Goal: Information Seeking & Learning: Check status

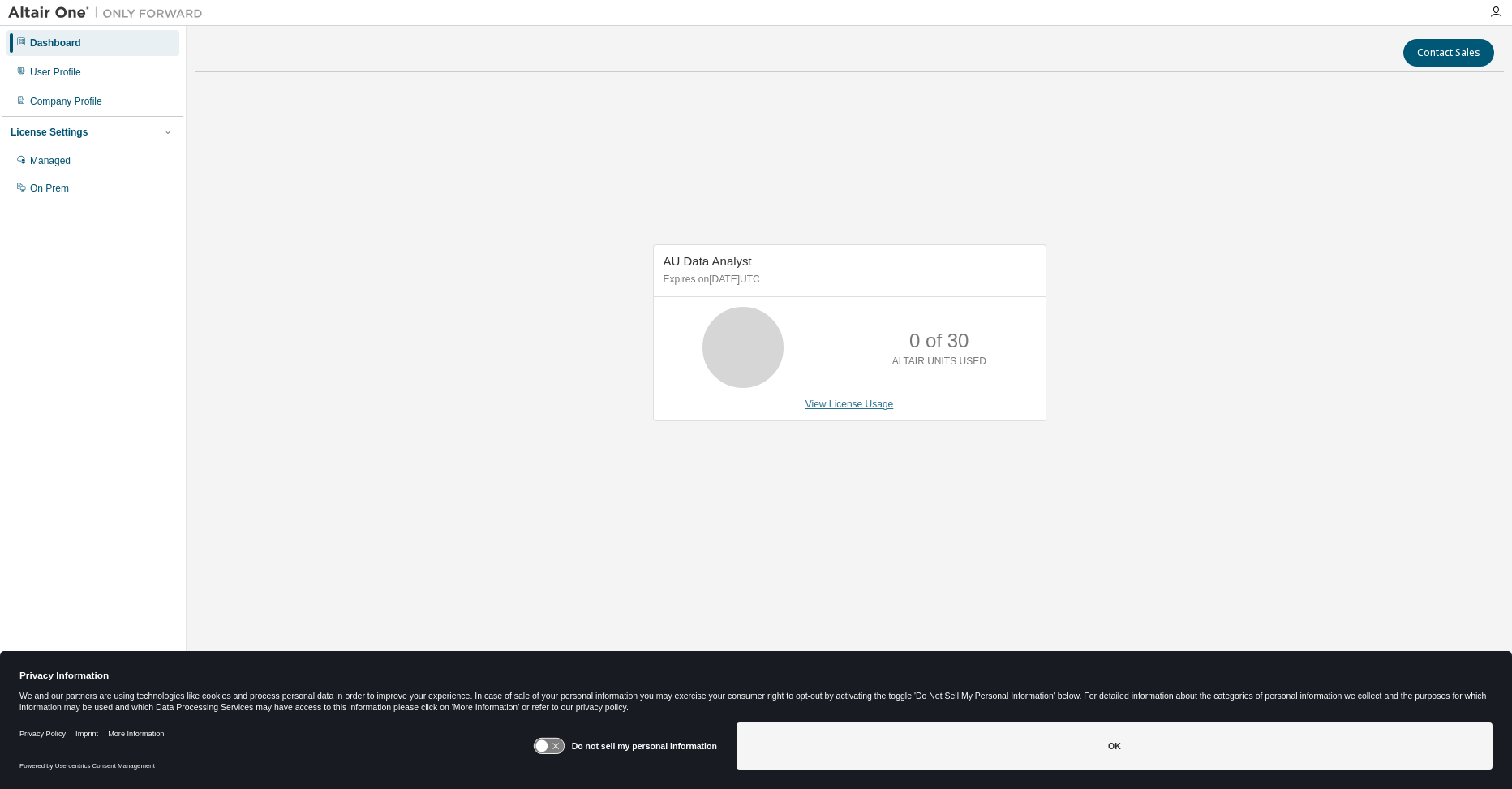
click at [846, 401] on link "View License Usage" at bounding box center [850, 404] width 89 height 12
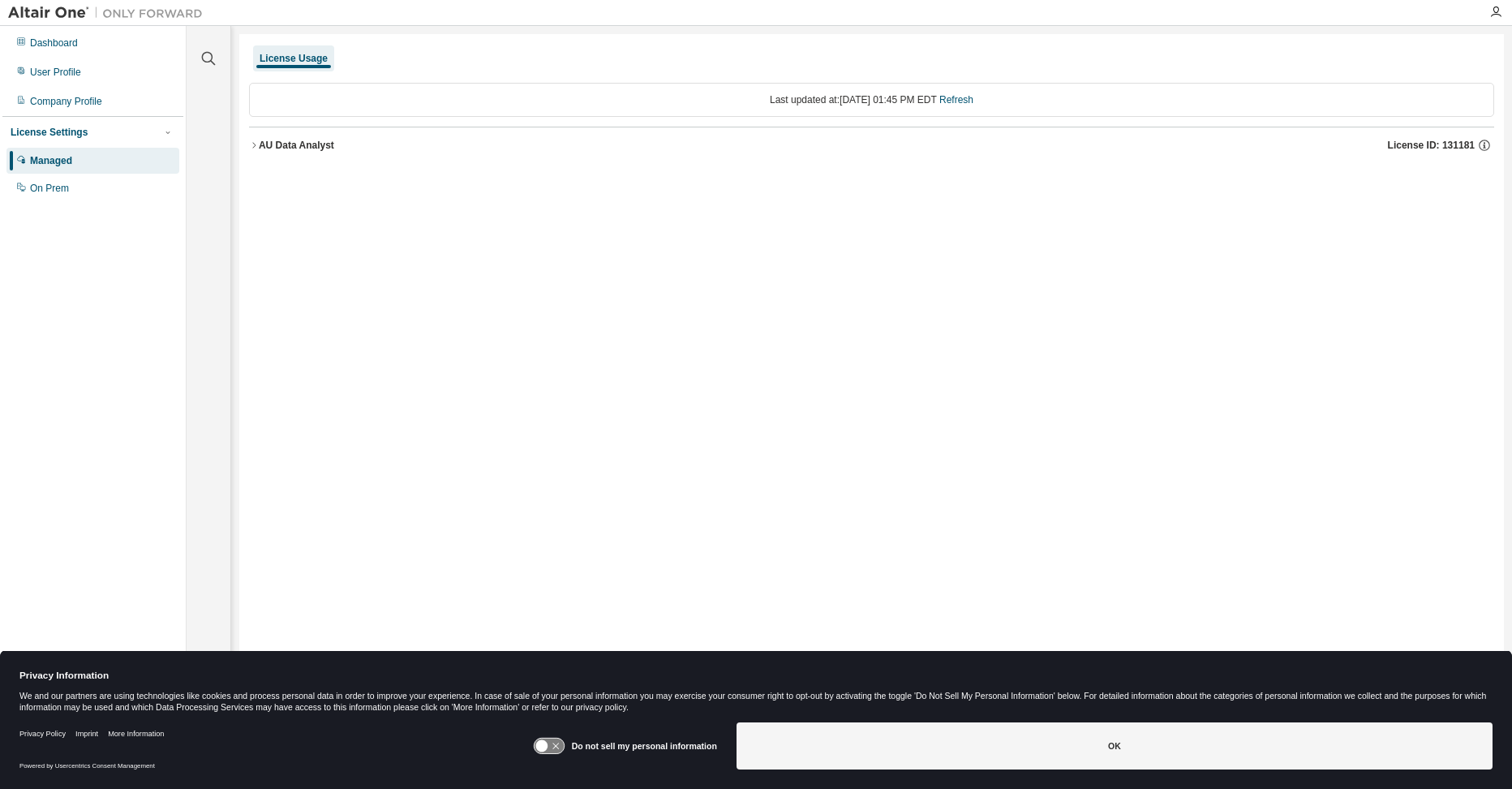
click at [252, 147] on icon "button" at bounding box center [254, 145] width 10 height 10
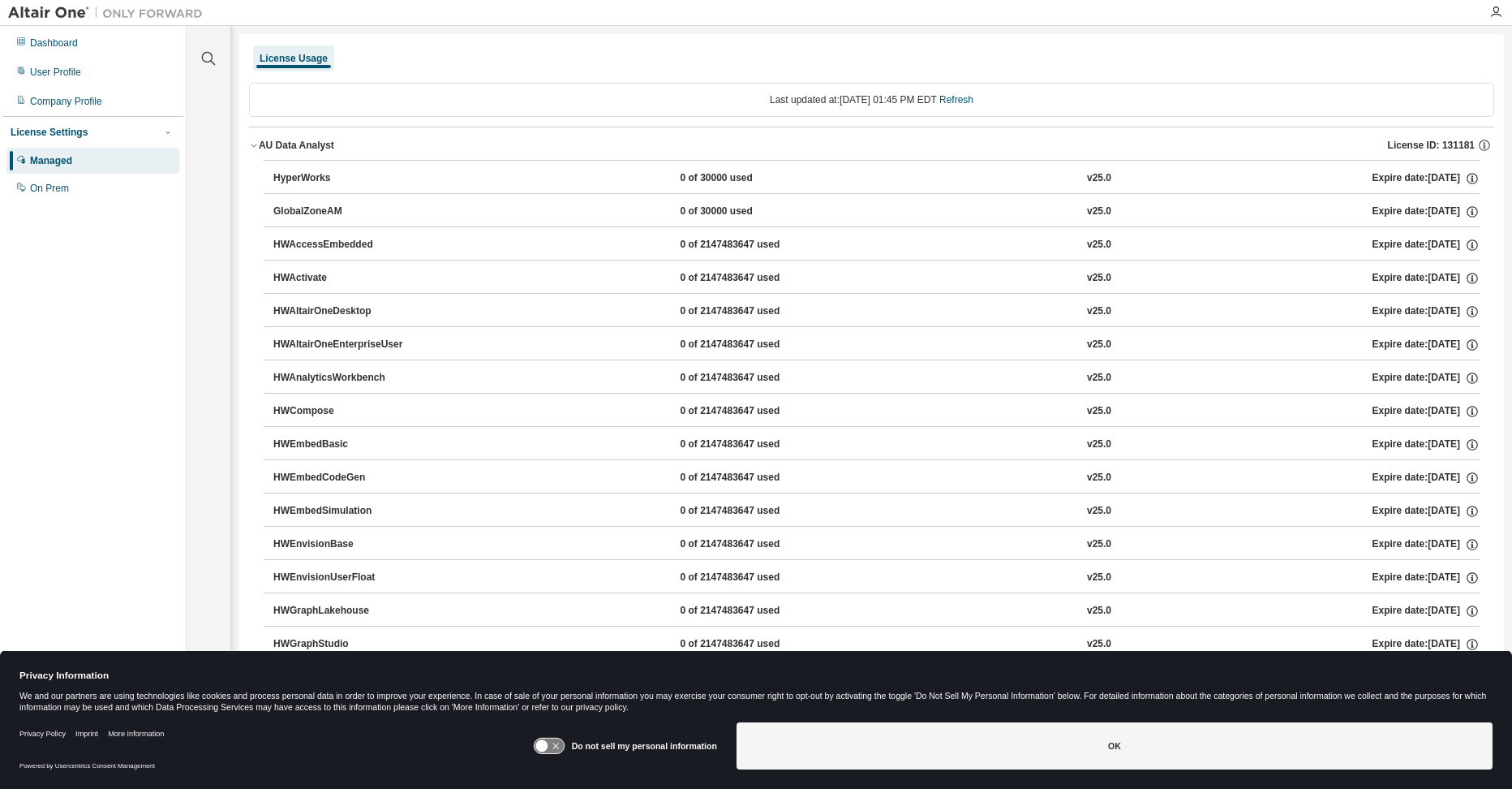
click at [252, 147] on icon "button" at bounding box center [254, 145] width 10 height 10
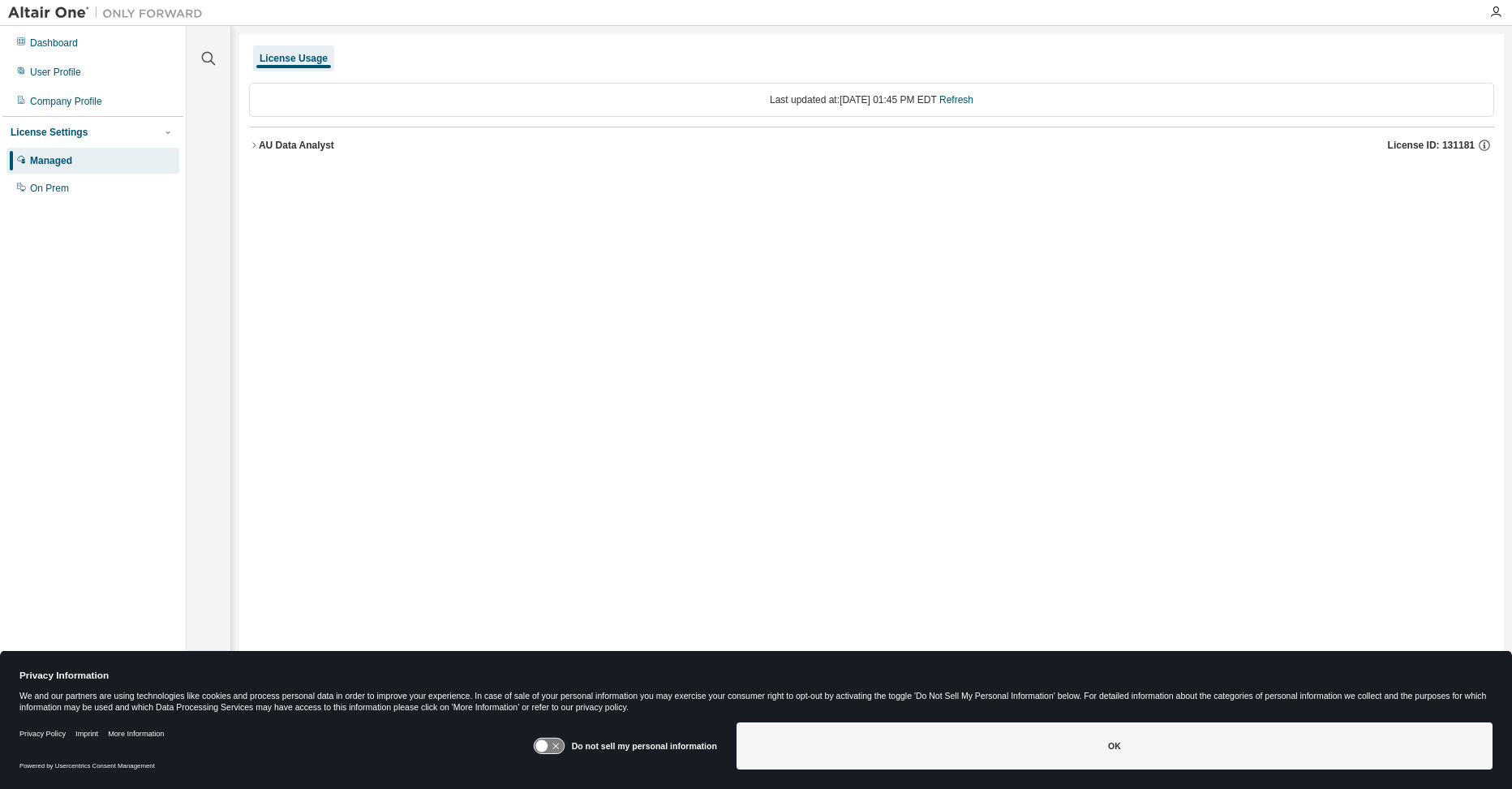
click at [308, 52] on div "License Usage" at bounding box center [293, 58] width 81 height 26
click at [48, 151] on div "Managed" at bounding box center [93, 161] width 173 height 26
click at [69, 46] on div "Dashboard" at bounding box center [54, 43] width 48 height 13
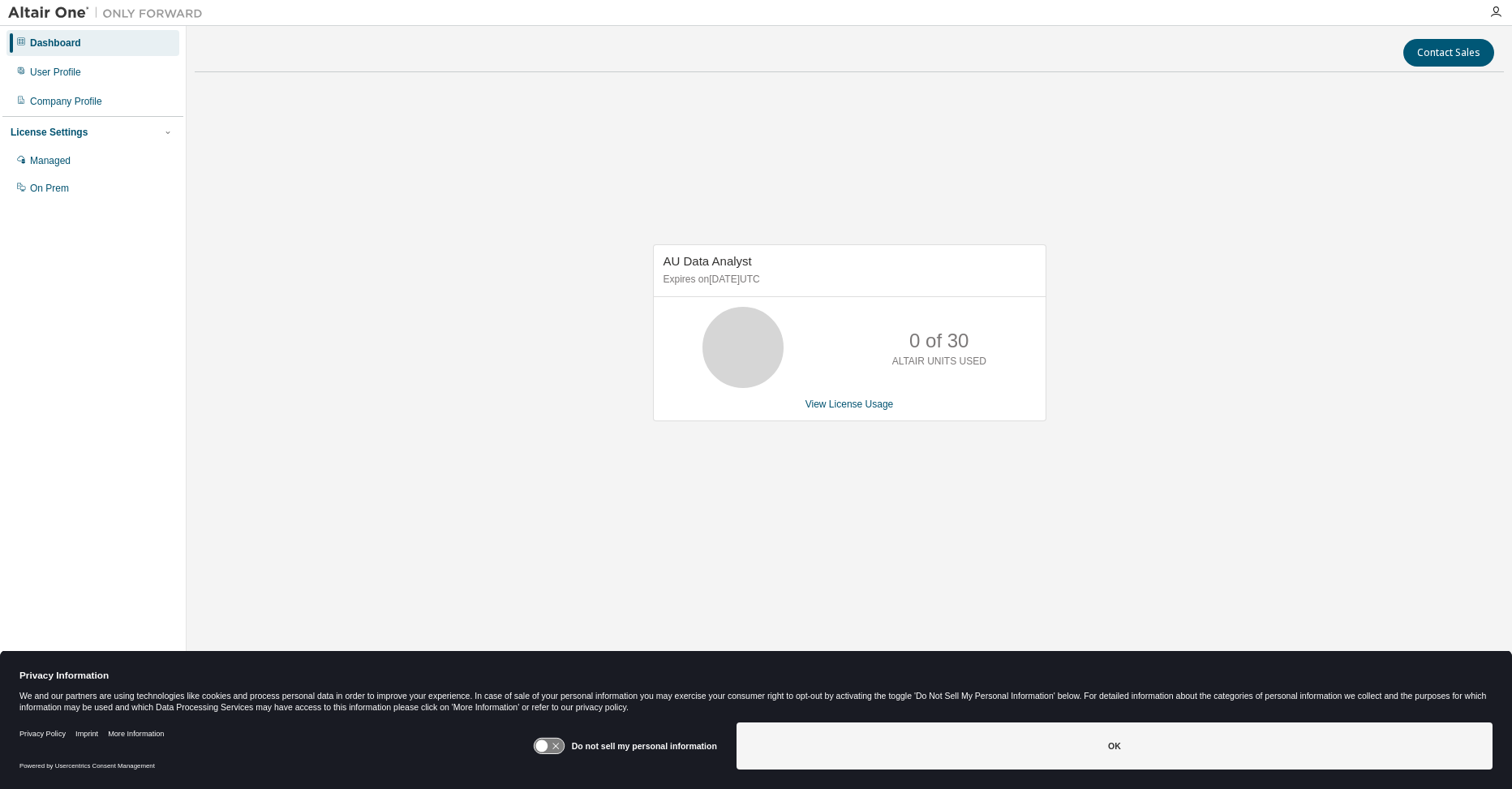
click at [846, 360] on div "0 of 30 ALTAIR UNITS USED" at bounding box center [850, 347] width 392 height 81
click at [734, 350] on icon at bounding box center [744, 348] width 41 height 41
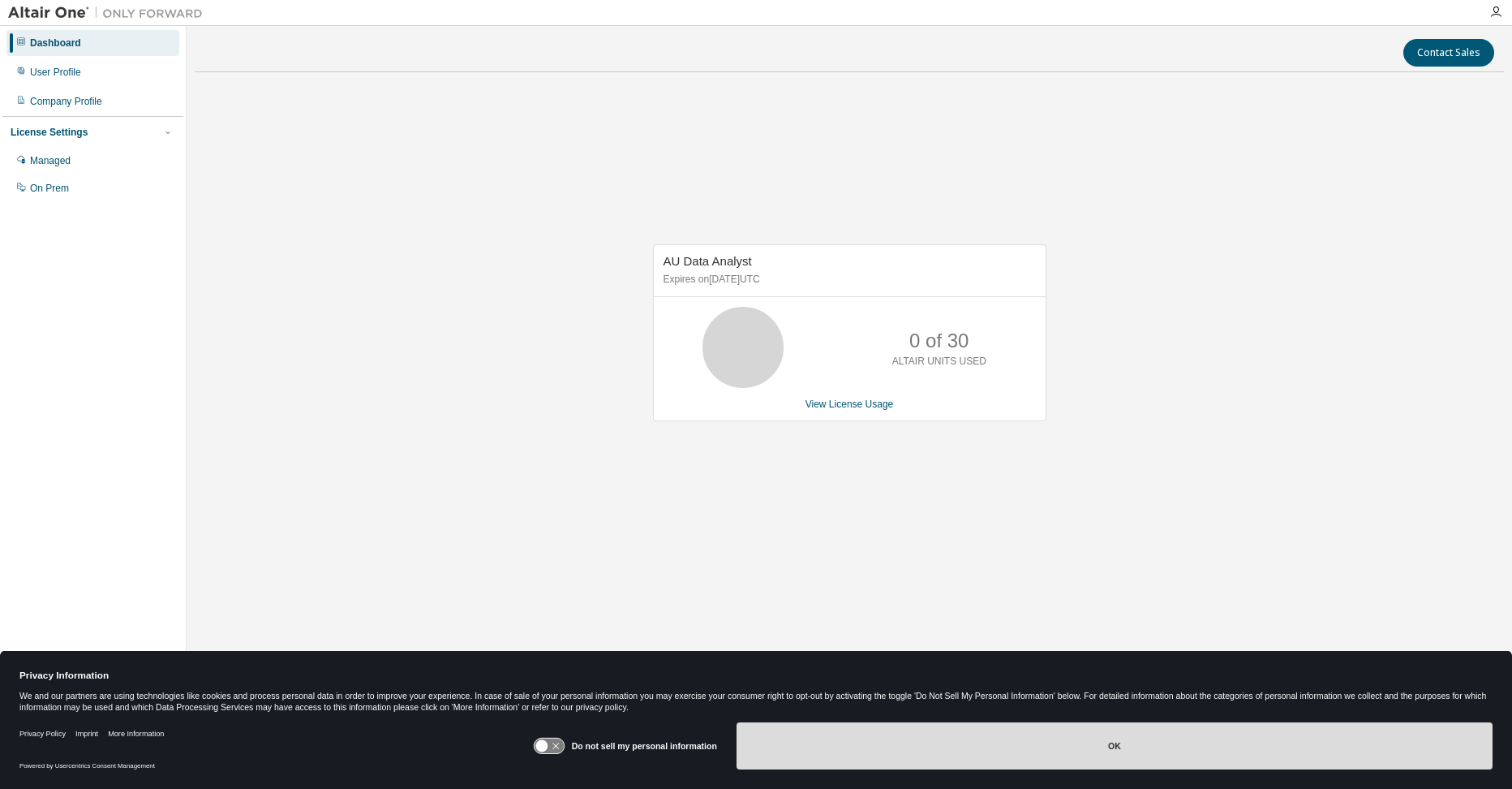
click at [1093, 760] on button "OK" at bounding box center [1115, 746] width 756 height 47
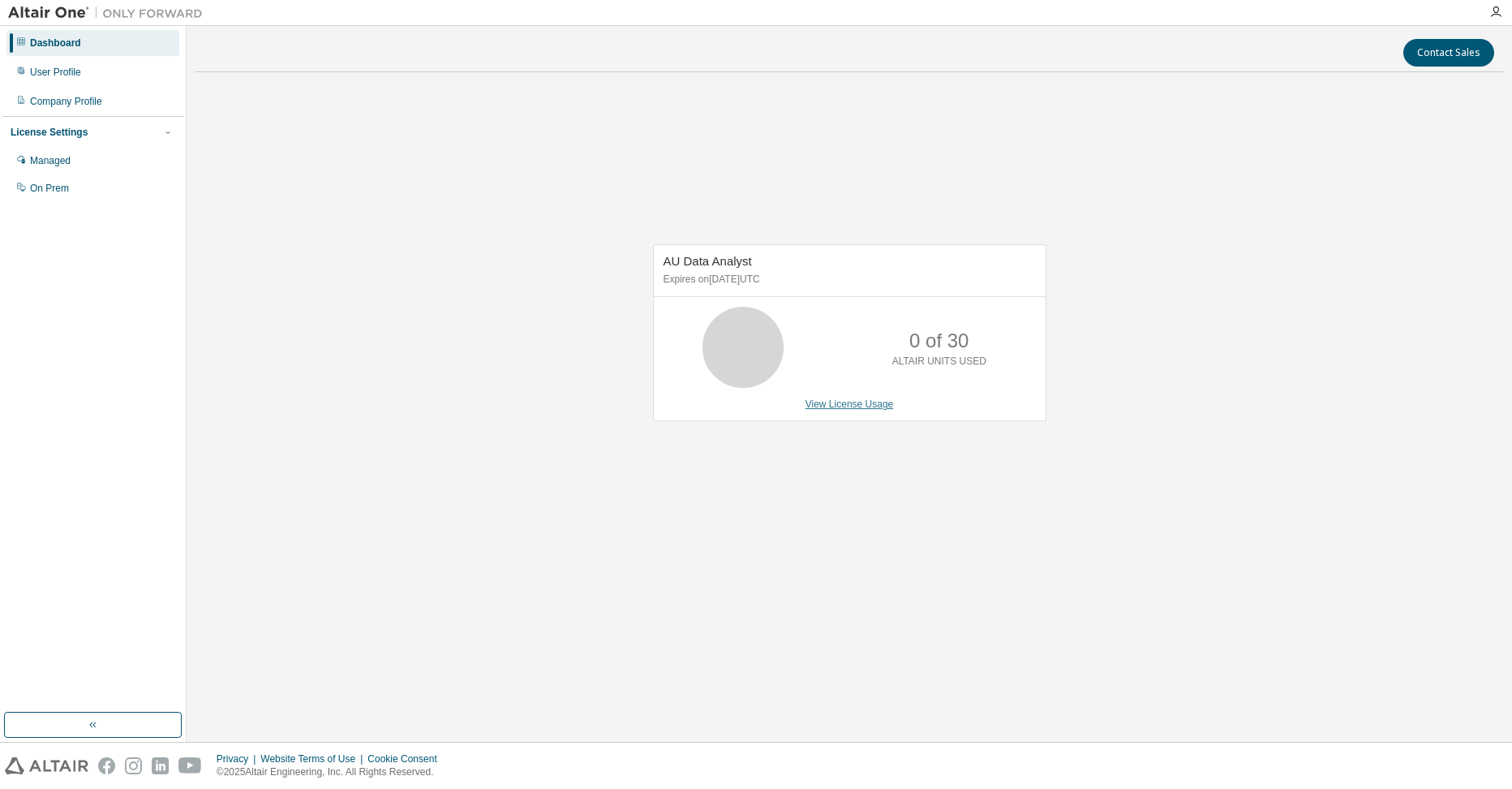
click at [863, 409] on link "View License Usage" at bounding box center [850, 404] width 89 height 12
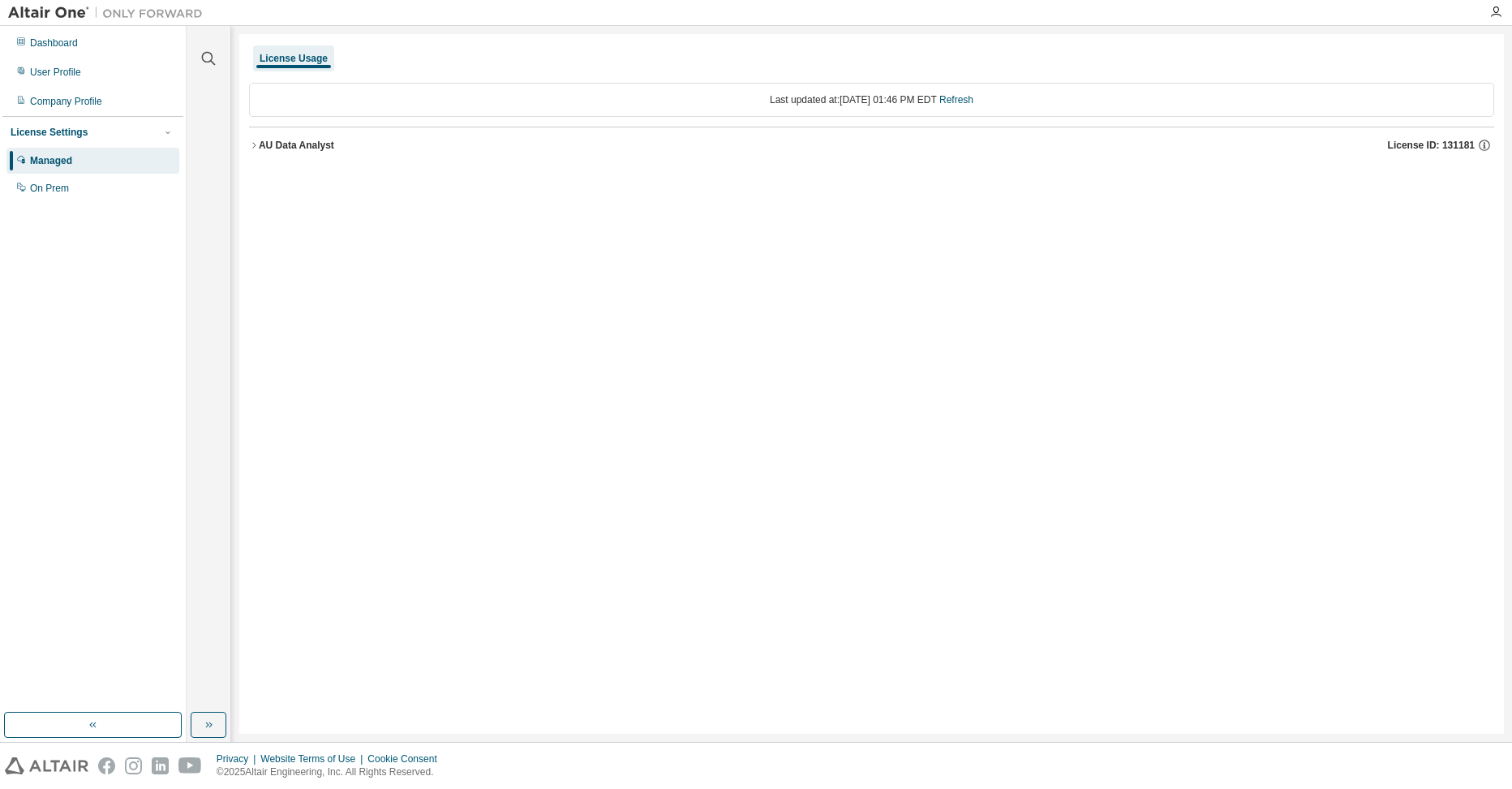
click at [261, 140] on div "AU Data Analyst" at bounding box center [297, 145] width 76 height 13
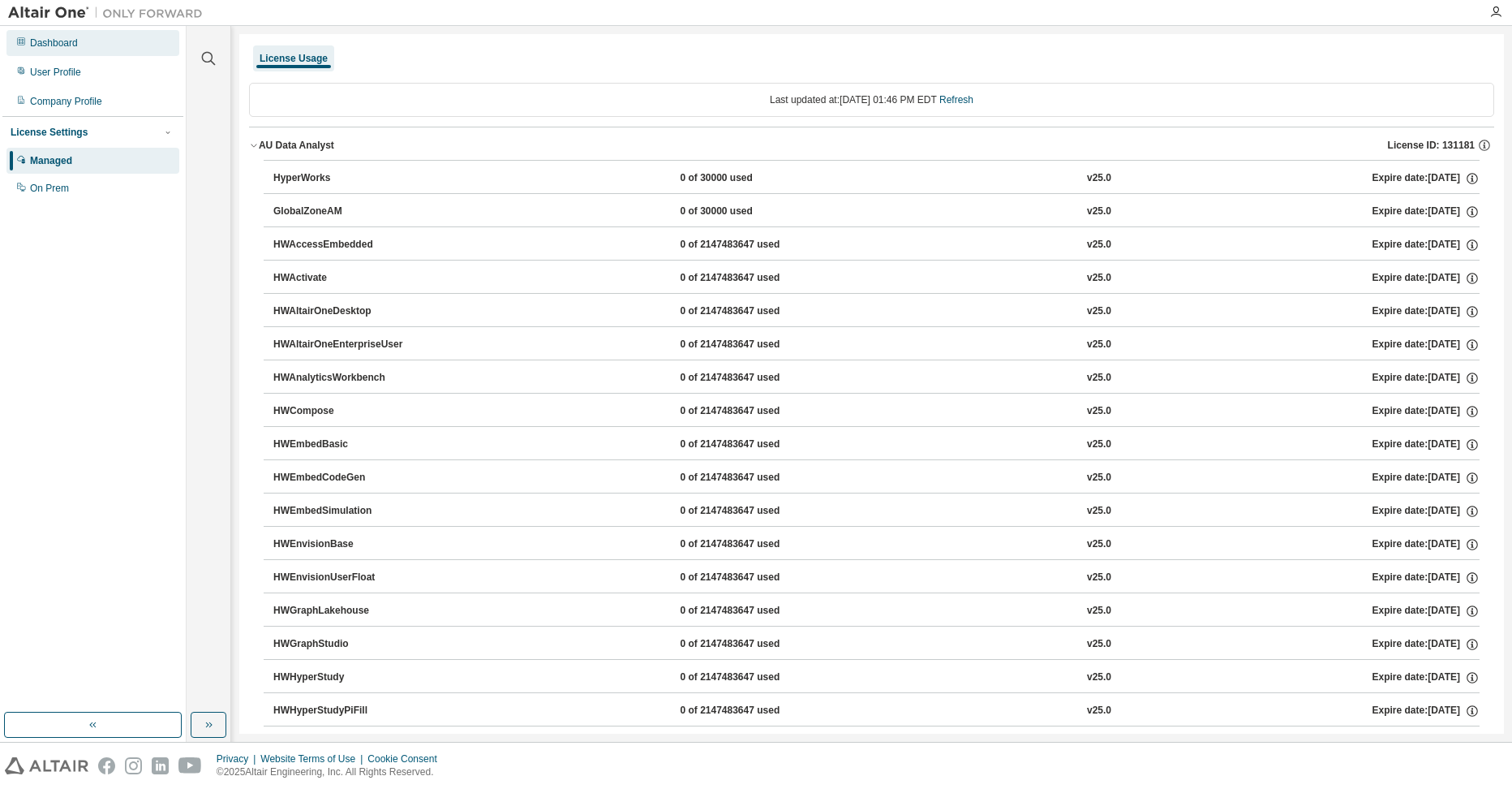
click at [69, 31] on div "Dashboard" at bounding box center [93, 43] width 173 height 26
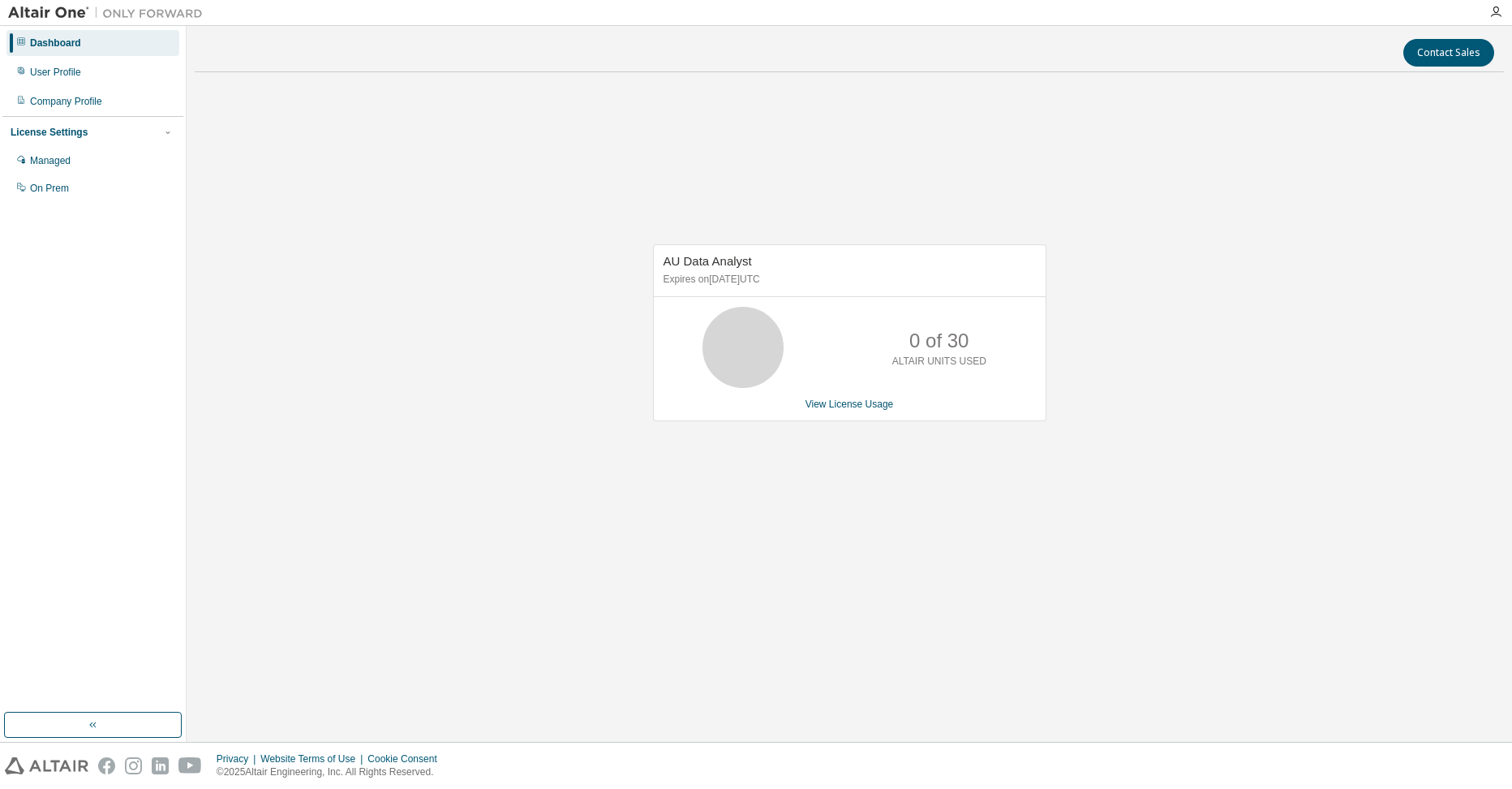
click at [1093, 280] on div "AU Data Analyst Expires on [DATE] UTC 0 of 30 ALTAIR UNITS USED View License Us…" at bounding box center [849, 342] width 1309 height 513
click at [1496, 10] on icon "button" at bounding box center [1495, 12] width 13 height 13
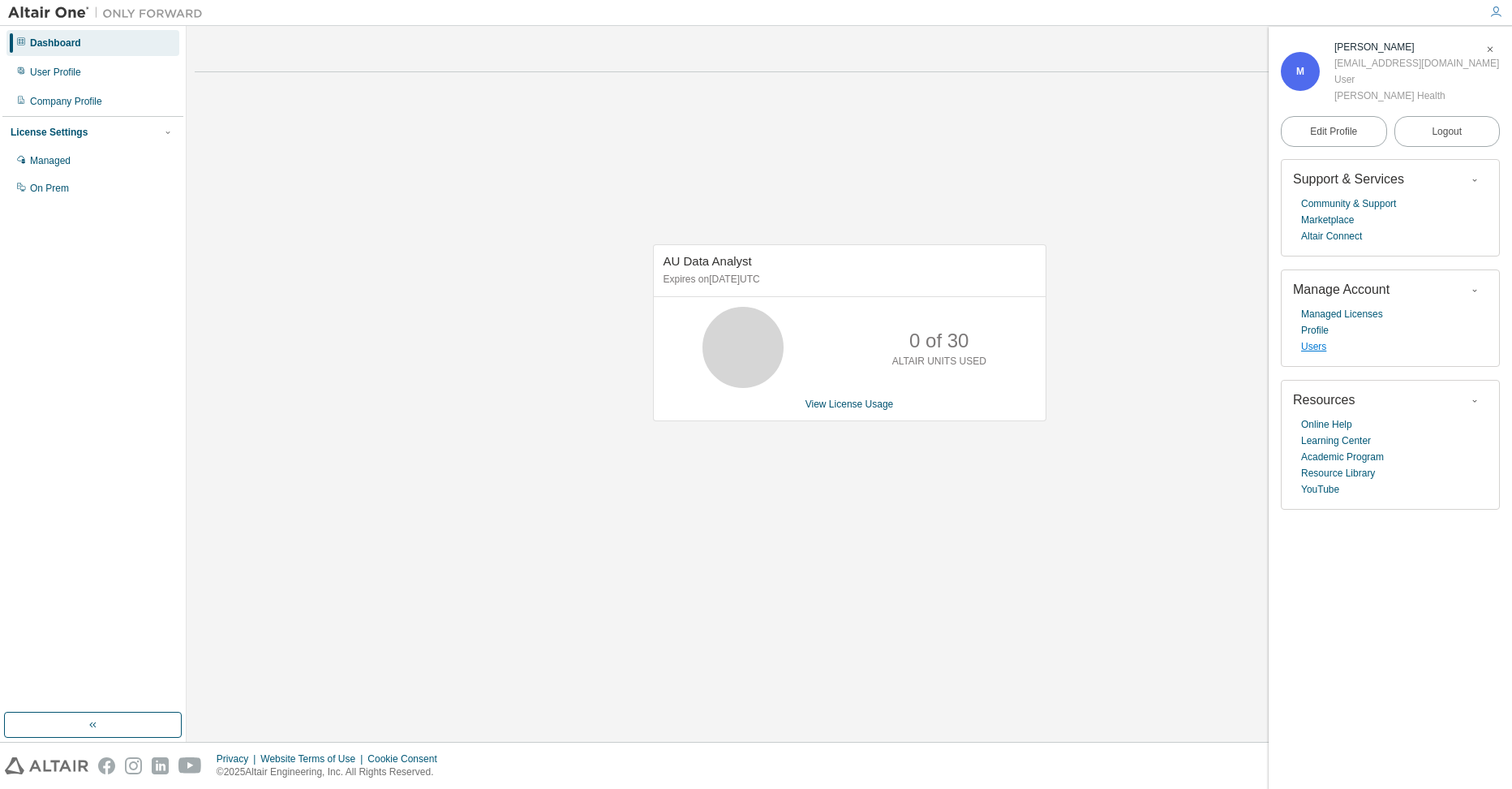
click at [1314, 355] on link "Users" at bounding box center [1314, 347] width 25 height 17
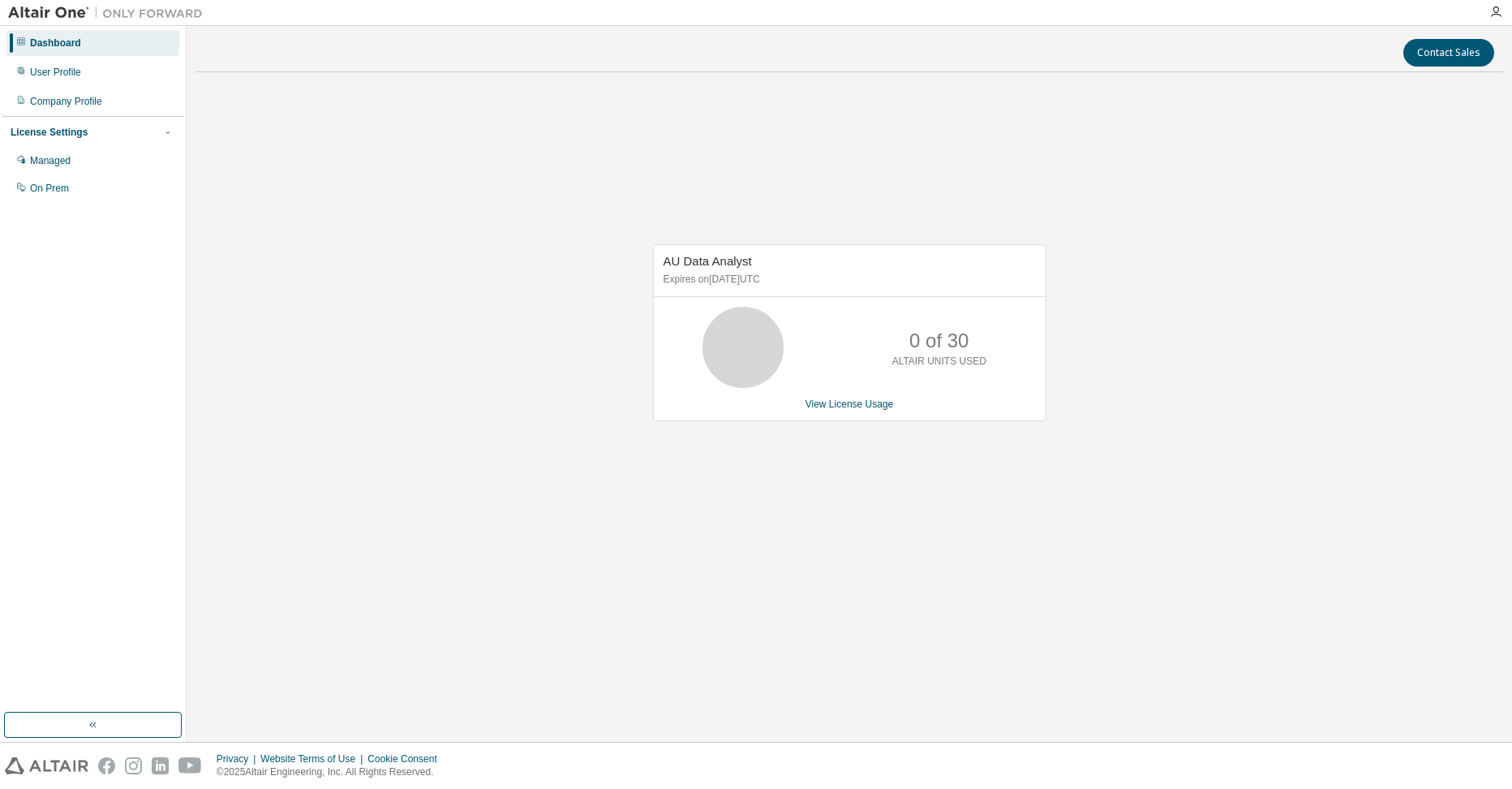
click at [329, 339] on div "AU Data Analyst Expires on [DATE] UTC 0 of 30 ALTAIR UNITS USED View License Us…" at bounding box center [849, 342] width 1309 height 513
click at [334, 519] on div "AU Data Analyst Expires on [DATE] UTC 0 of 30 ALTAIR UNITS USED View License Us…" at bounding box center [849, 342] width 1309 height 513
click at [857, 405] on link "View License Usage" at bounding box center [850, 404] width 89 height 12
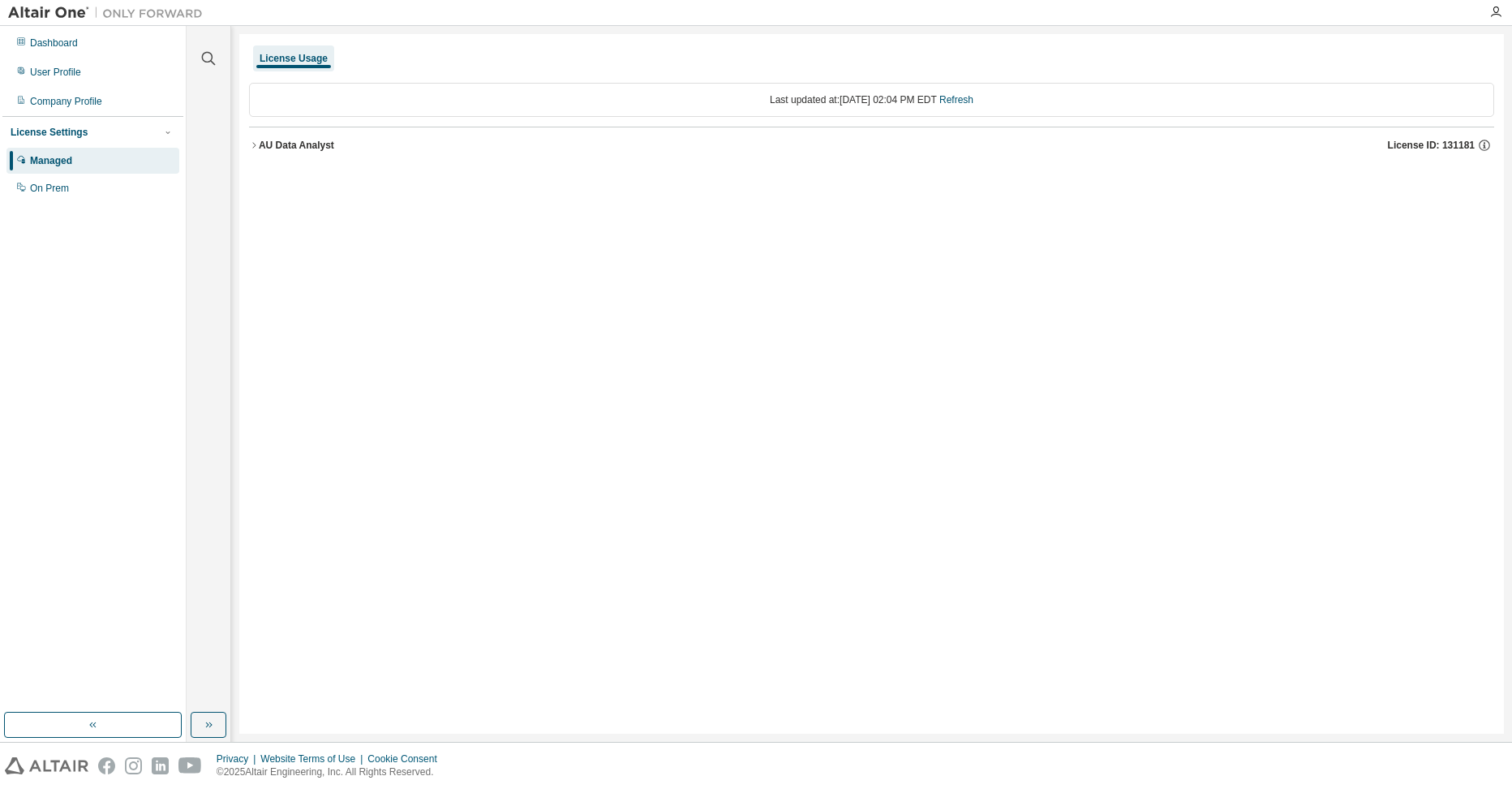
click at [1122, 329] on div "License Usage Last updated at: [DATE] 02:04 PM EDT Refresh AU Data Analyst Lice…" at bounding box center [871, 384] width 1265 height 699
click at [422, 77] on div "Last updated at: [DATE] 02:04 PM EDT Refresh AU Data Analyst License ID: 131181" at bounding box center [871, 123] width 1245 height 100
click at [256, 144] on icon "button" at bounding box center [254, 145] width 10 height 10
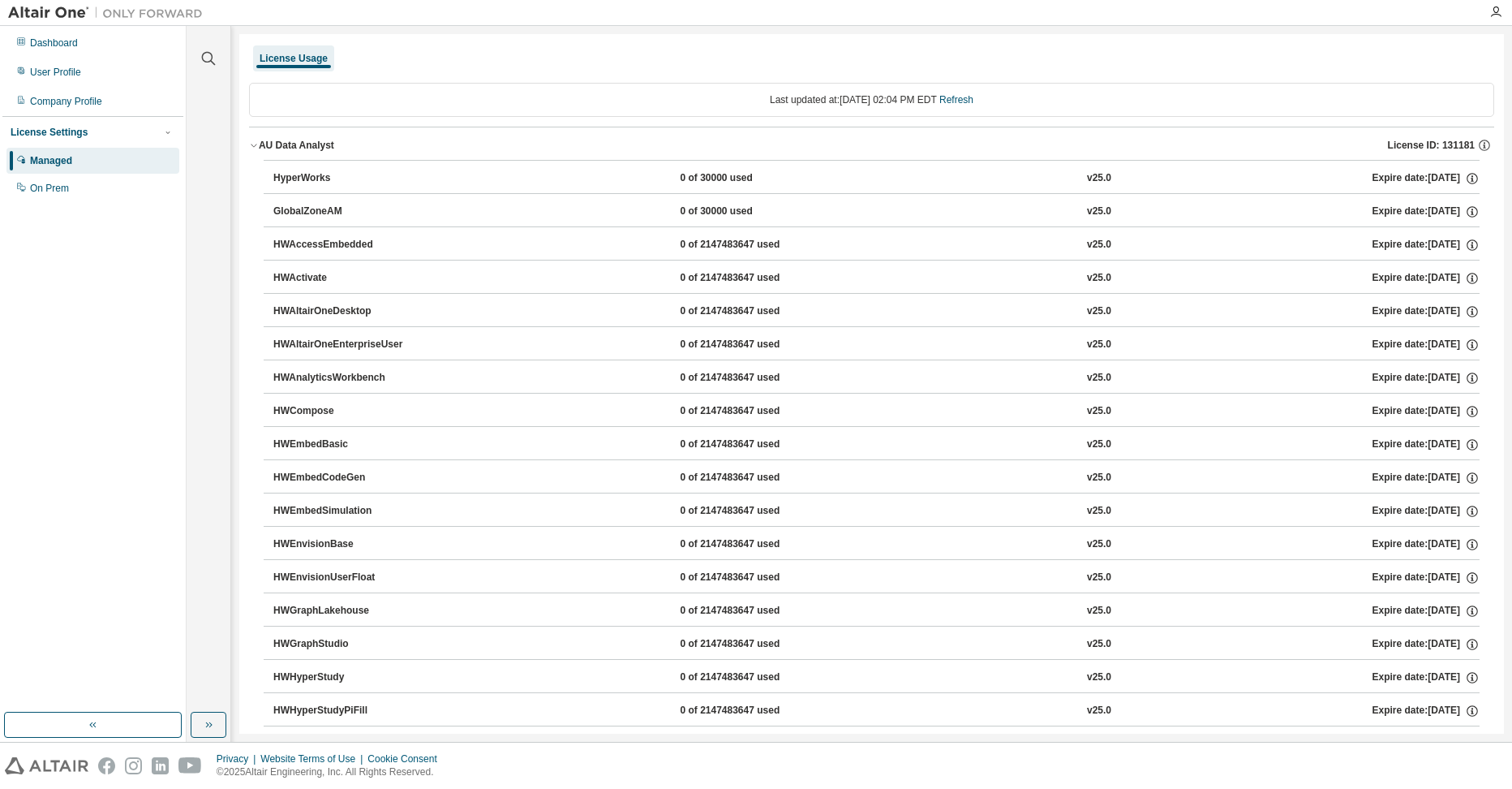
click at [256, 140] on icon "button" at bounding box center [254, 145] width 10 height 10
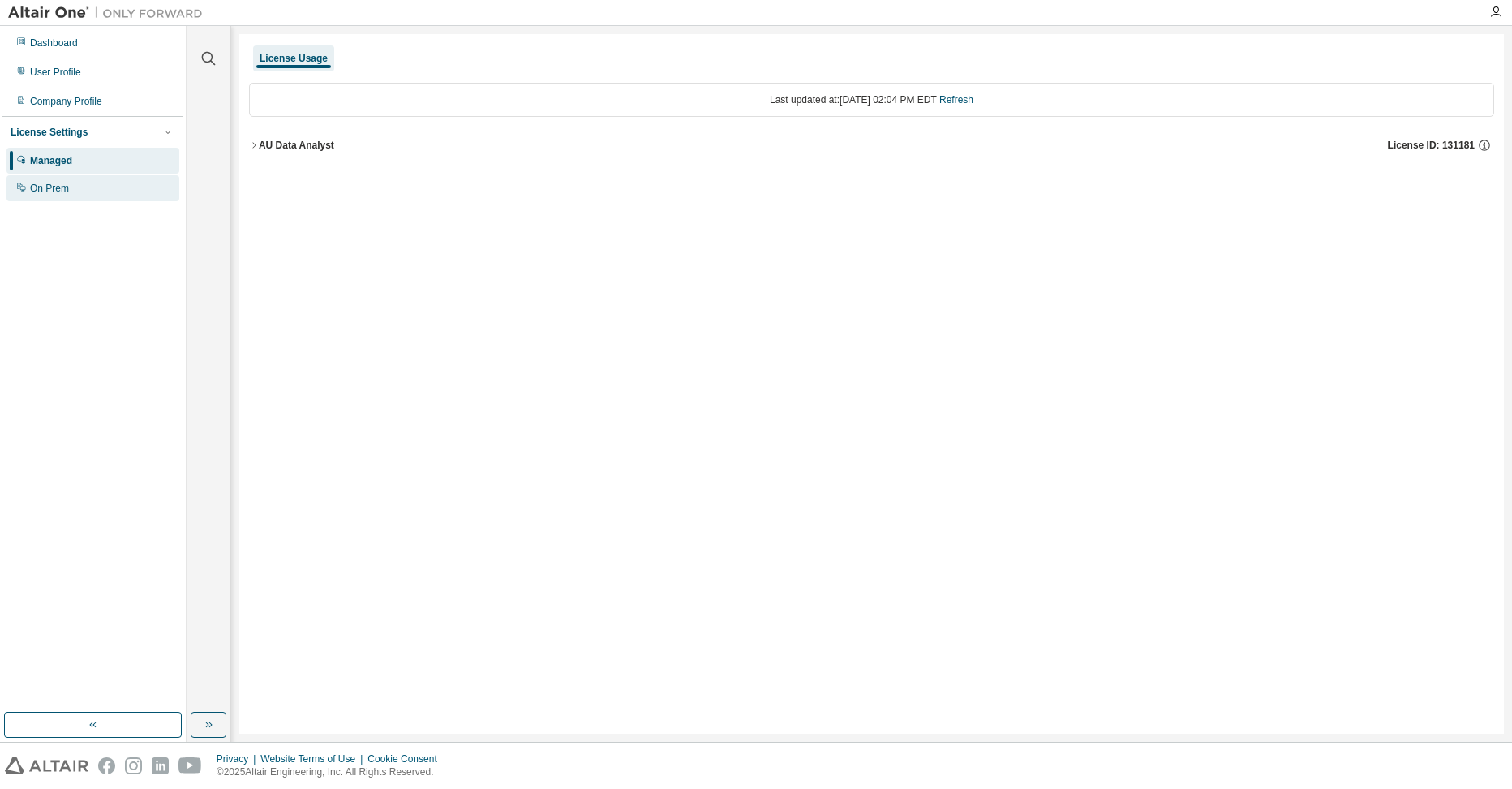
click at [52, 200] on div "On Prem" at bounding box center [93, 188] width 173 height 26
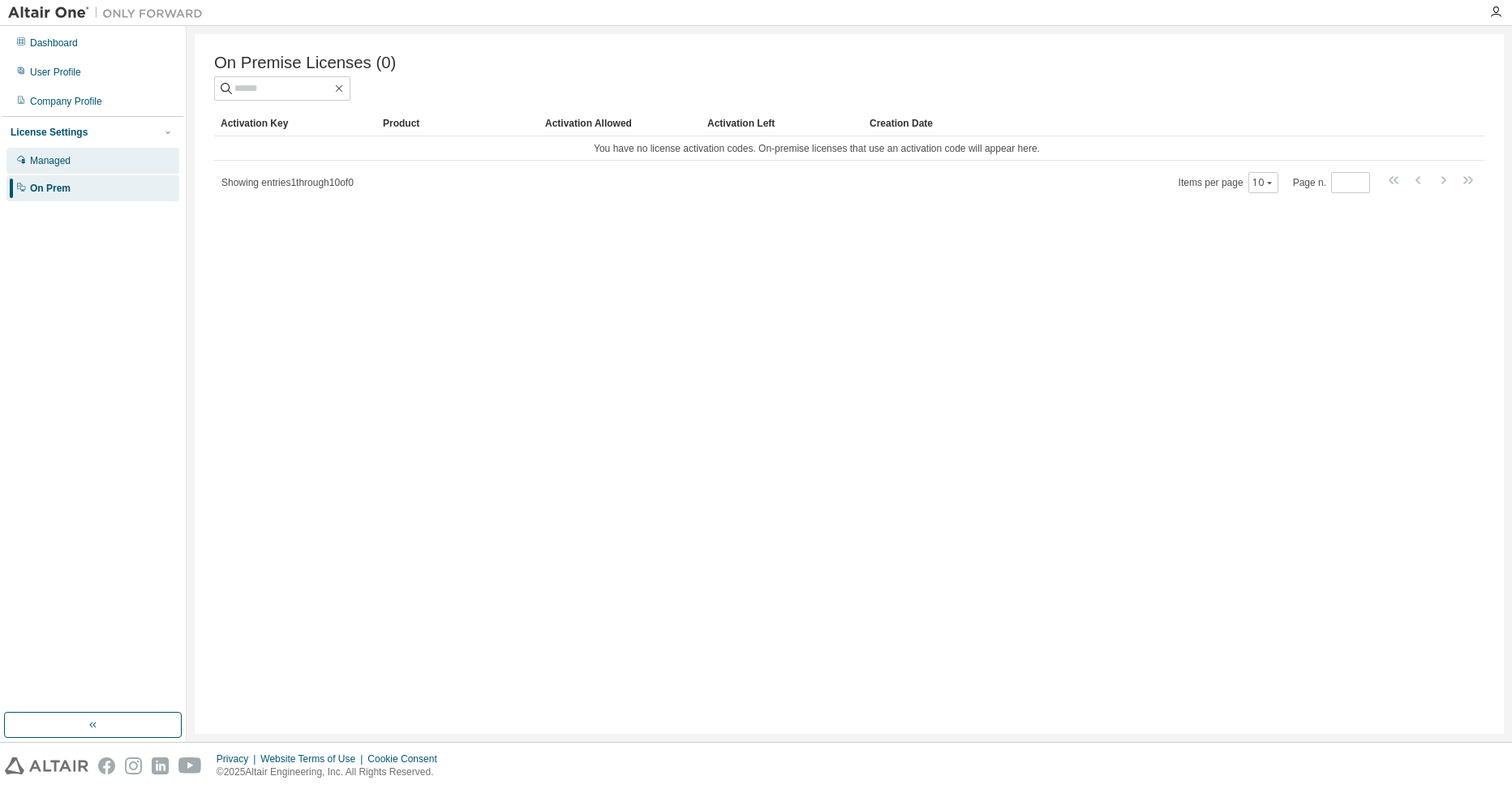
click at [58, 159] on div "Managed" at bounding box center [51, 160] width 41 height 13
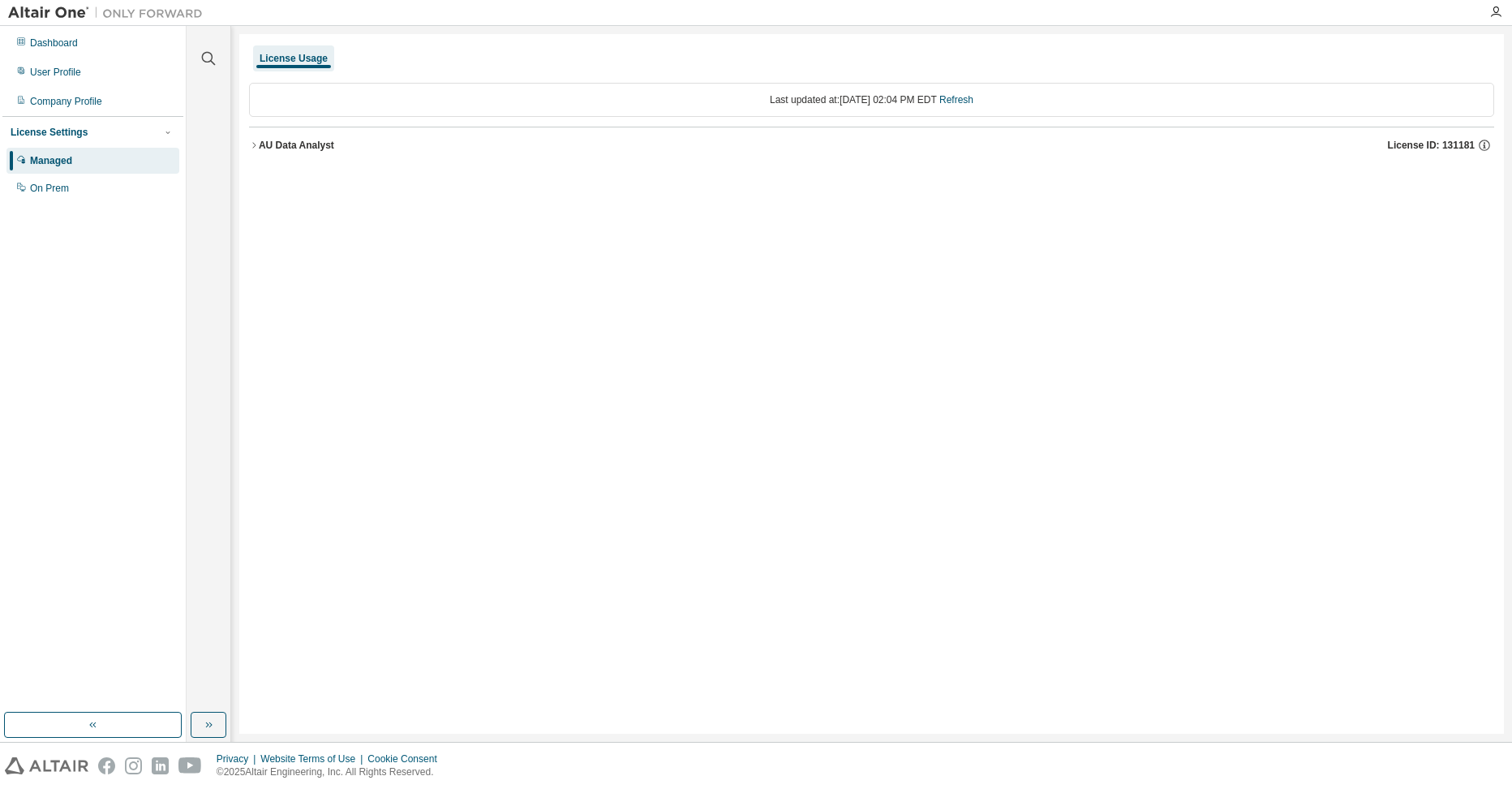
click at [830, 230] on div "License Usage Last updated at: [DATE] 02:04 PM EDT Refresh AU Data Analyst Lice…" at bounding box center [871, 384] width 1265 height 699
click at [62, 46] on div "Dashboard" at bounding box center [54, 43] width 48 height 13
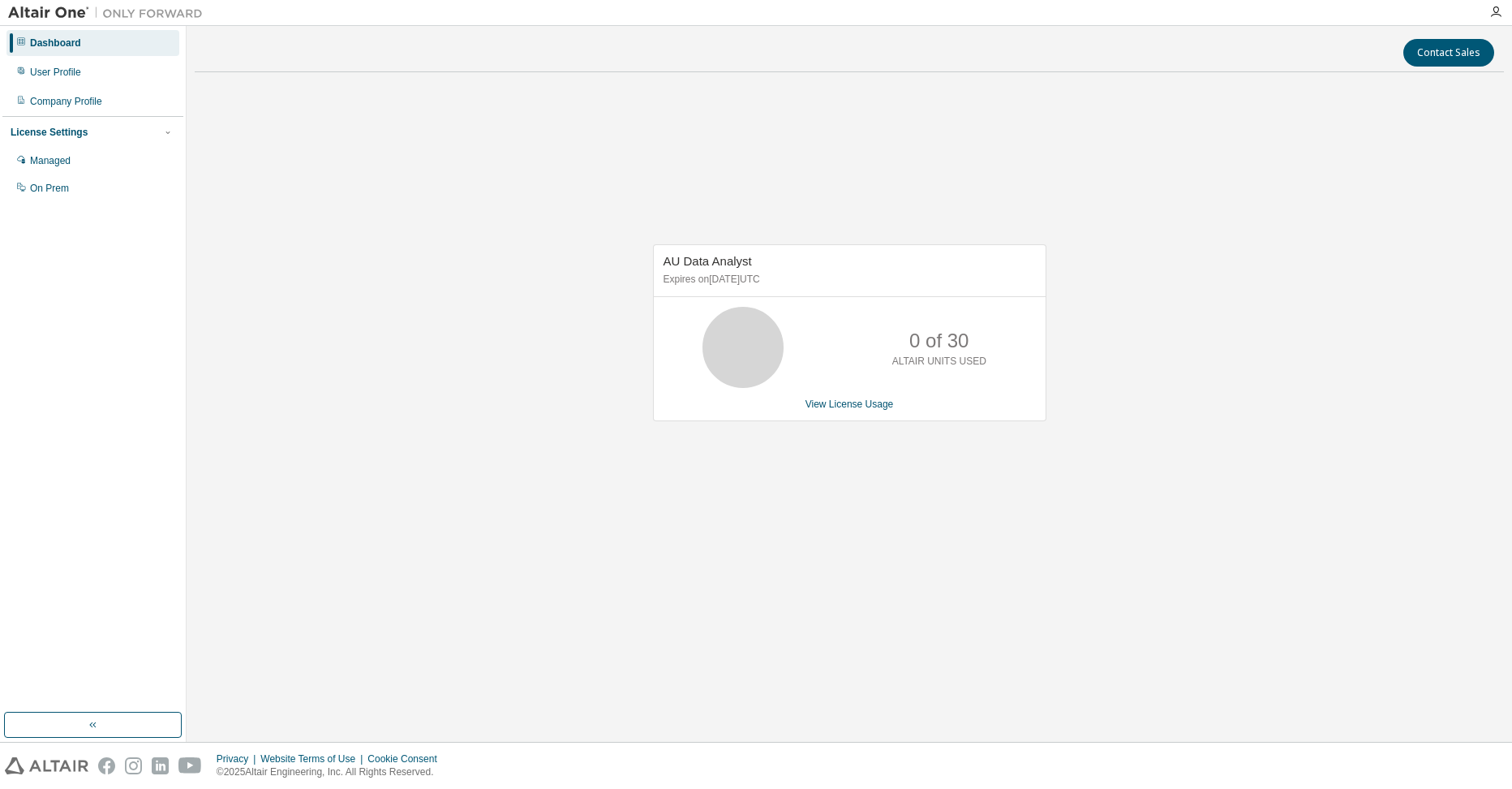
click at [934, 161] on div "AU Data Analyst Expires on [DATE] UTC 0 of 30 ALTAIR UNITS USED View License Us…" at bounding box center [849, 342] width 1309 height 513
click at [934, 19] on div at bounding box center [845, 13] width 1269 height 25
click at [360, 454] on div "AU Data Analyst Expires on [DATE] UTC 0 of 30 ALTAIR UNITS USED View License Us…" at bounding box center [849, 342] width 1309 height 513
